Goal: Task Accomplishment & Management: Manage account settings

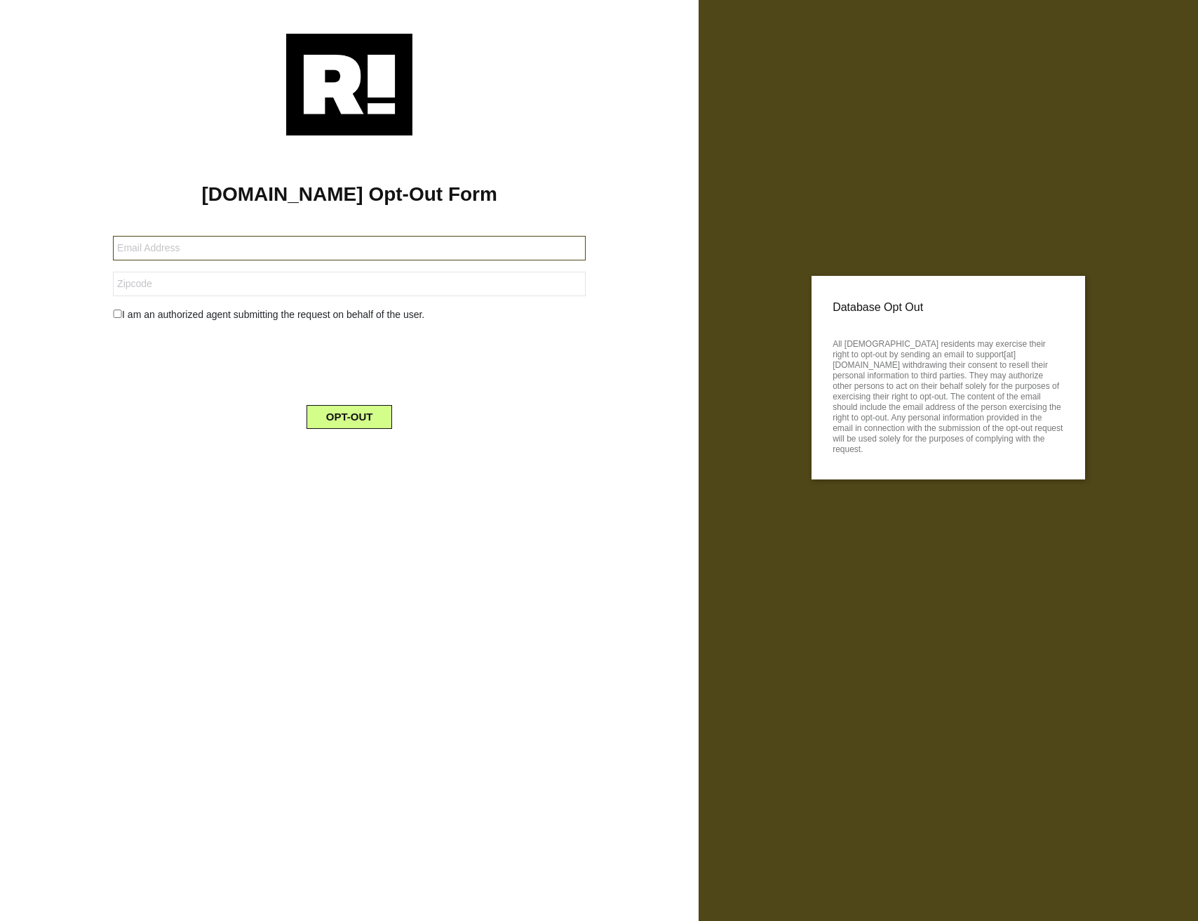
click at [161, 246] on input "text" at bounding box center [349, 248] width 473 height 25
type input "[DOMAIN_NAME][EMAIL_ADDRESS][DOMAIN_NAME]"
type input "91601"
click at [116, 313] on input "checkbox" at bounding box center [117, 313] width 9 height 8
checkbox input "true"
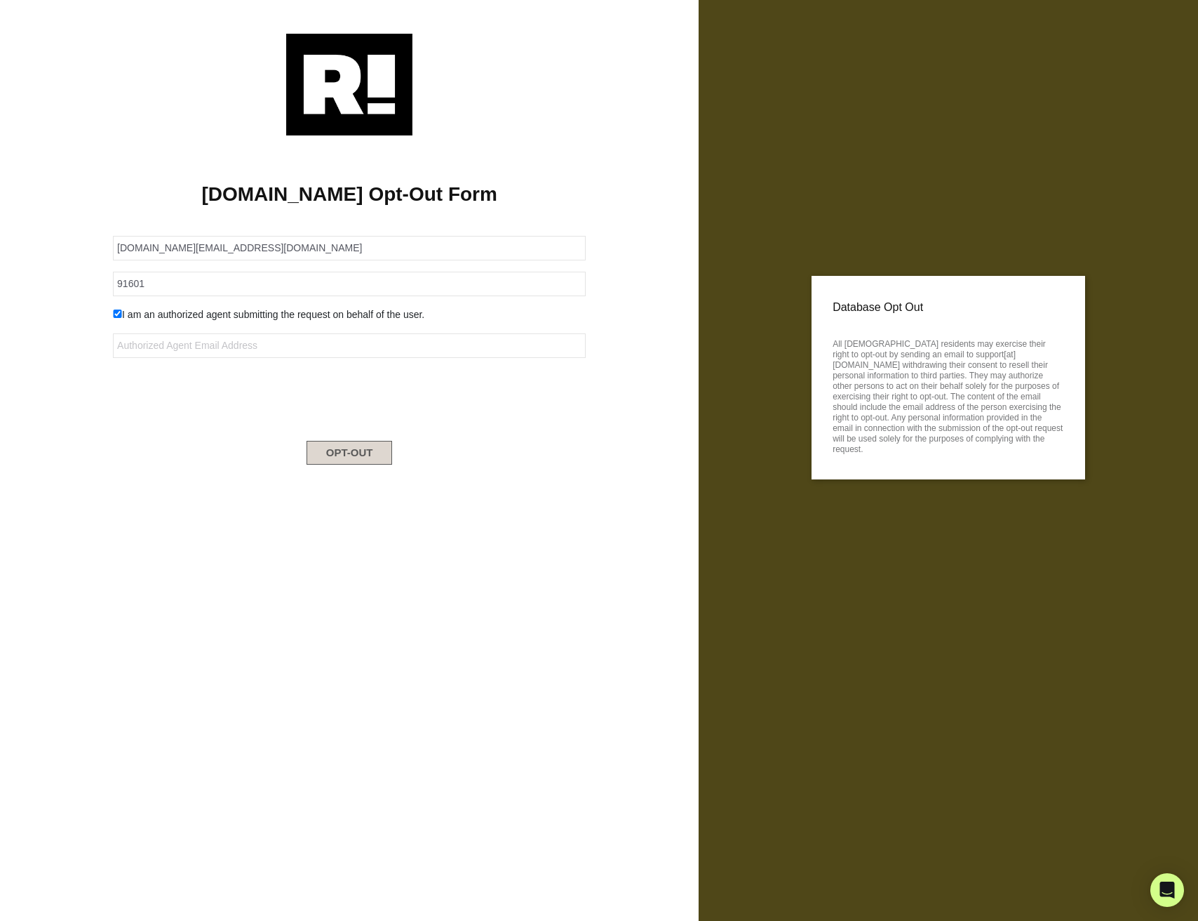
click at [323, 457] on button "OPT-OUT" at bounding box center [350, 453] width 86 height 24
